Goal: Task Accomplishment & Management: Use online tool/utility

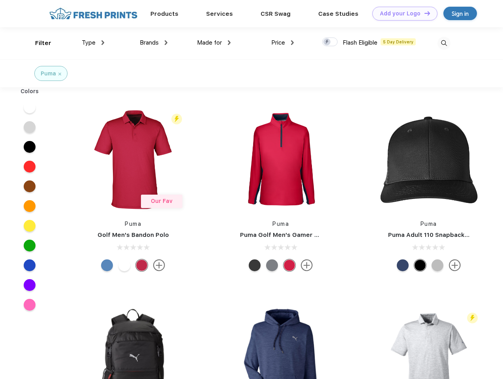
scroll to position [0, 0]
click at [402, 13] on link "Add your Logo Design Tool" at bounding box center [404, 14] width 65 height 14
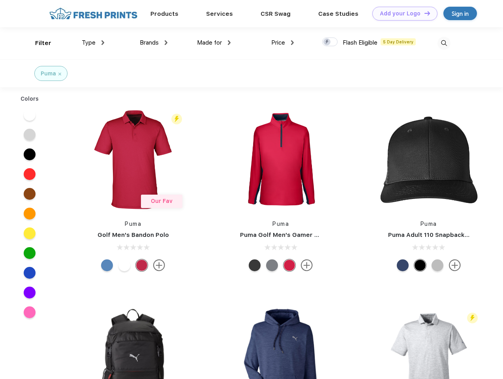
click at [0, 0] on div "Design Tool" at bounding box center [0, 0] width 0 height 0
click at [423, 13] on link "Add your Logo Design Tool" at bounding box center [404, 14] width 65 height 14
click at [38, 43] on div "Filter" at bounding box center [43, 43] width 16 height 9
click at [93, 43] on span "Type" at bounding box center [89, 42] width 14 height 7
click at [154, 43] on span "Brands" at bounding box center [149, 42] width 19 height 7
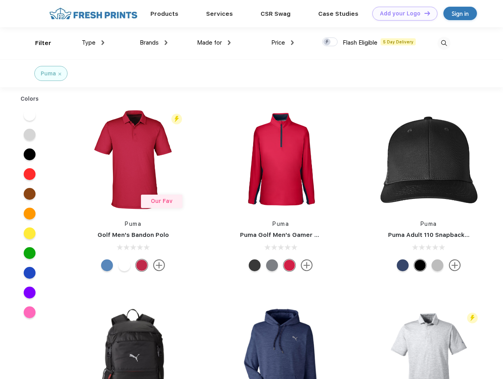
click at [214, 43] on span "Made for" at bounding box center [209, 42] width 25 height 7
click at [283, 43] on span "Price" at bounding box center [278, 42] width 14 height 7
click at [330, 42] on div at bounding box center [329, 41] width 15 height 9
click at [327, 42] on input "checkbox" at bounding box center [324, 39] width 5 height 5
click at [444, 43] on img at bounding box center [443, 43] width 13 height 13
